Goal: Task Accomplishment & Management: Use online tool/utility

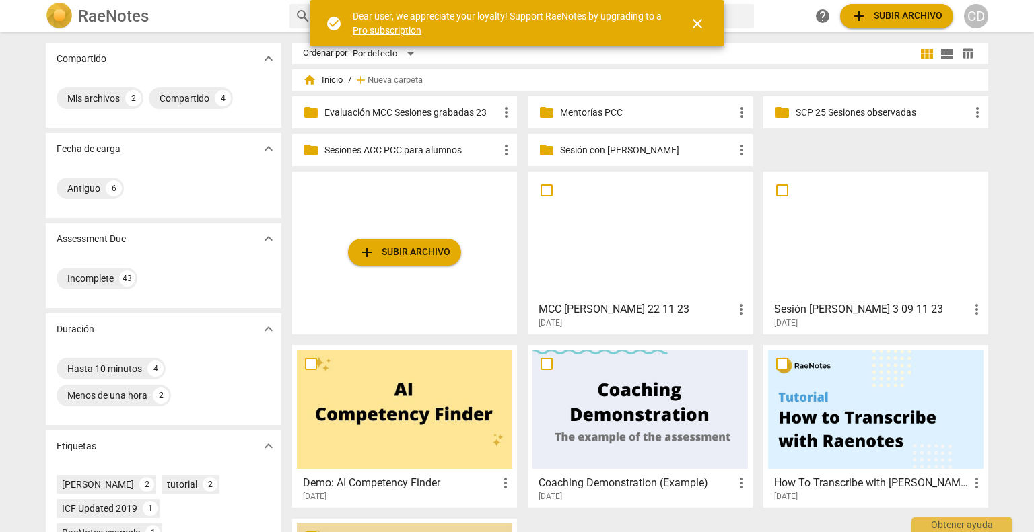
click at [624, 113] on p "Mentorías PCC" at bounding box center [647, 113] width 174 height 14
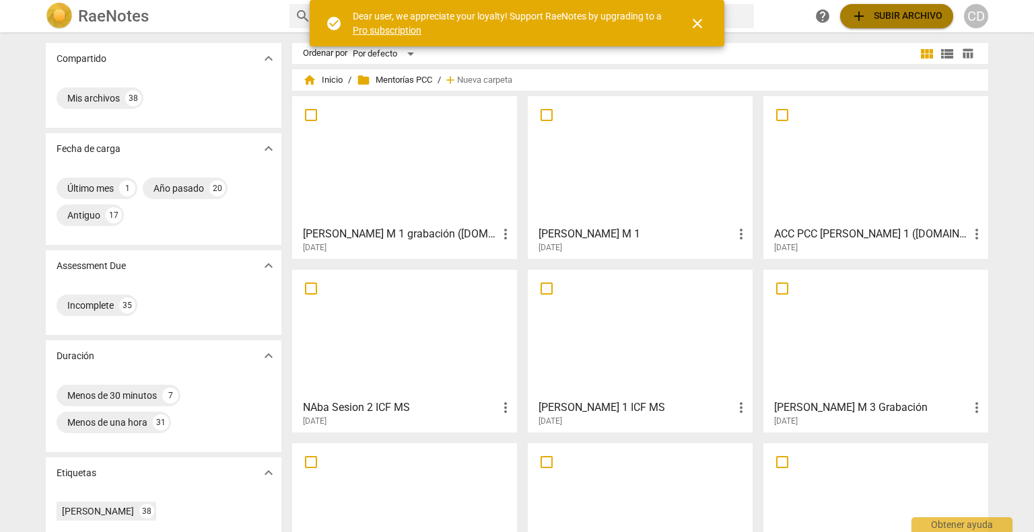
click at [927, 13] on span "add Subir archivo" at bounding box center [897, 16] width 92 height 16
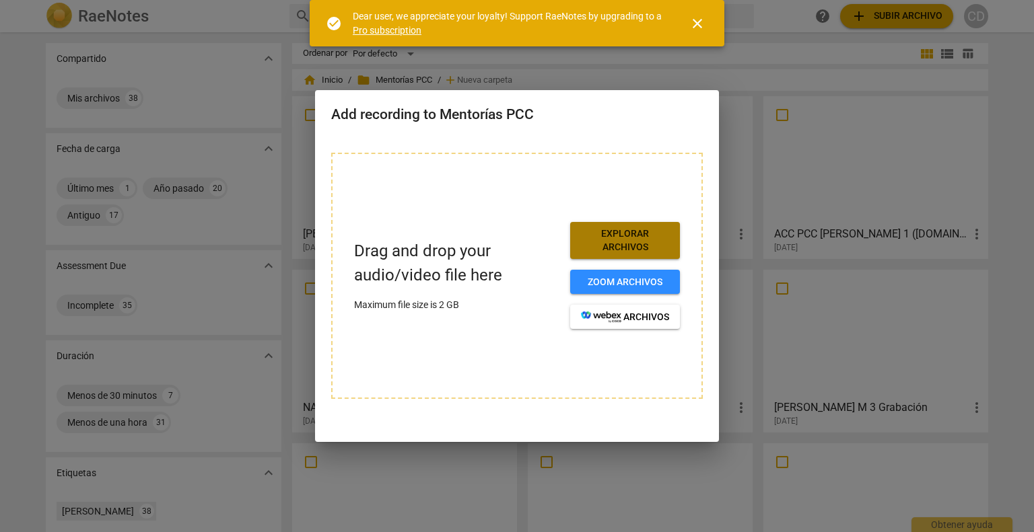
click at [625, 252] on span "Explorar archivos" at bounding box center [625, 240] width 88 height 26
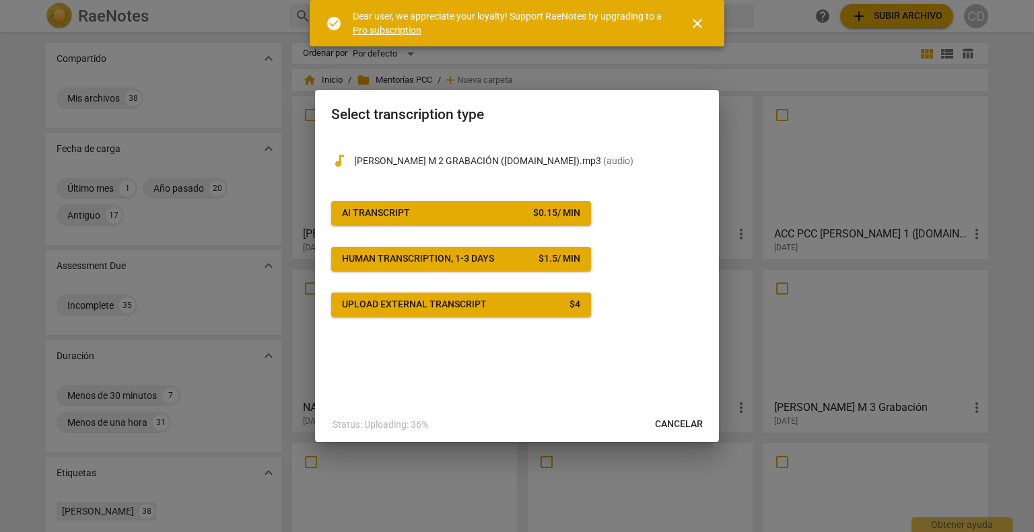
click at [540, 210] on div "$ 0.15 / min" at bounding box center [556, 213] width 47 height 13
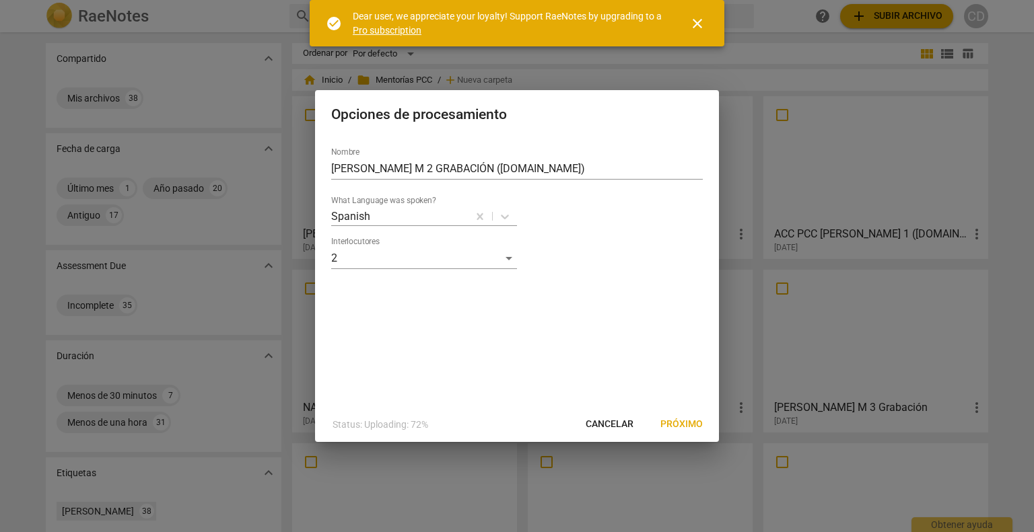
click at [681, 427] on span "Próximo" at bounding box center [681, 424] width 42 height 13
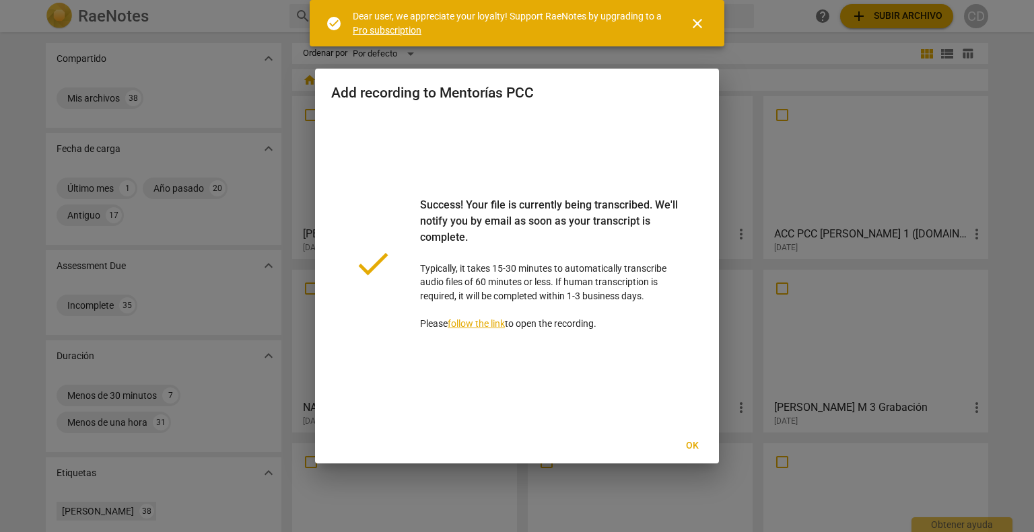
click at [692, 443] on span "Ok" at bounding box center [692, 445] width 22 height 13
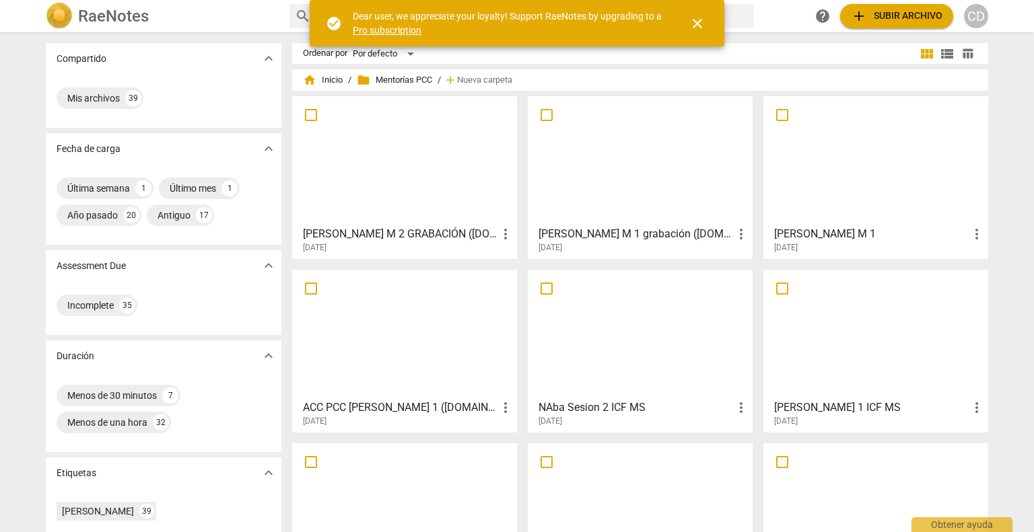
click at [342, 169] on div at bounding box center [404, 160] width 215 height 119
